Goal: Information Seeking & Learning: Learn about a topic

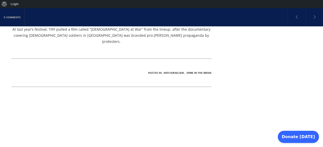
scroll to position [276, 0]
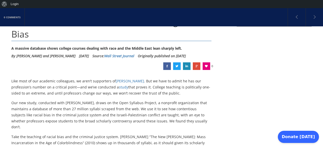
scroll to position [67, 0]
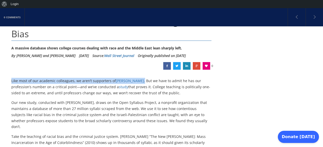
drag, startPoint x: 10, startPoint y: 67, endPoint x: 139, endPoint y: 68, distance: 128.6
copy p "Like most of our academic colleagues, we aren’t supporters of Donald Trump ."
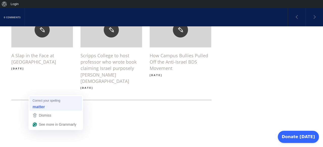
scroll to position [681, 0]
click at [38, 107] on strong "matter" at bounding box center [39, 107] width 12 height 6
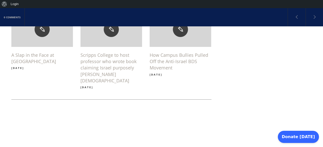
scroll to position [681, 0]
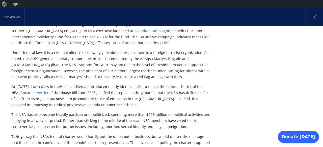
scroll to position [248, 0]
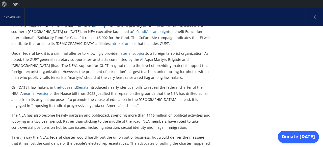
click at [128, 51] on link "material support" at bounding box center [131, 53] width 29 height 5
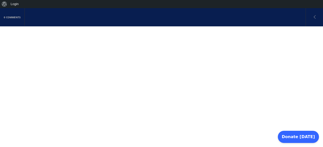
scroll to position [573, 0]
